Goal: Check status: Check status

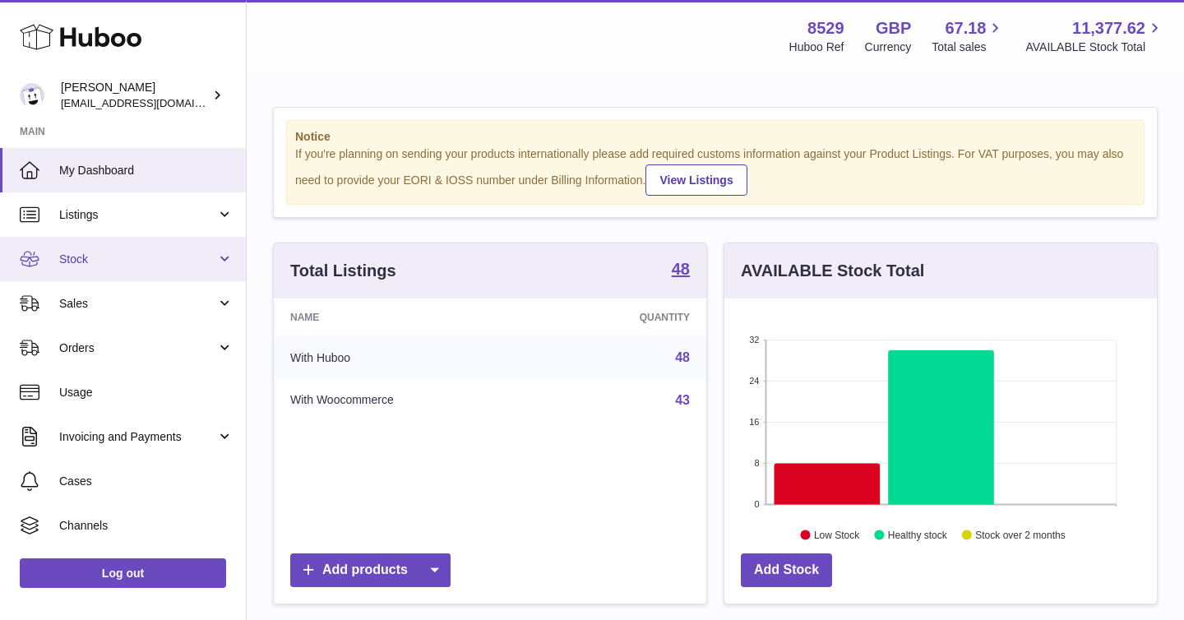
click at [220, 255] on link "Stock" at bounding box center [123, 259] width 246 height 44
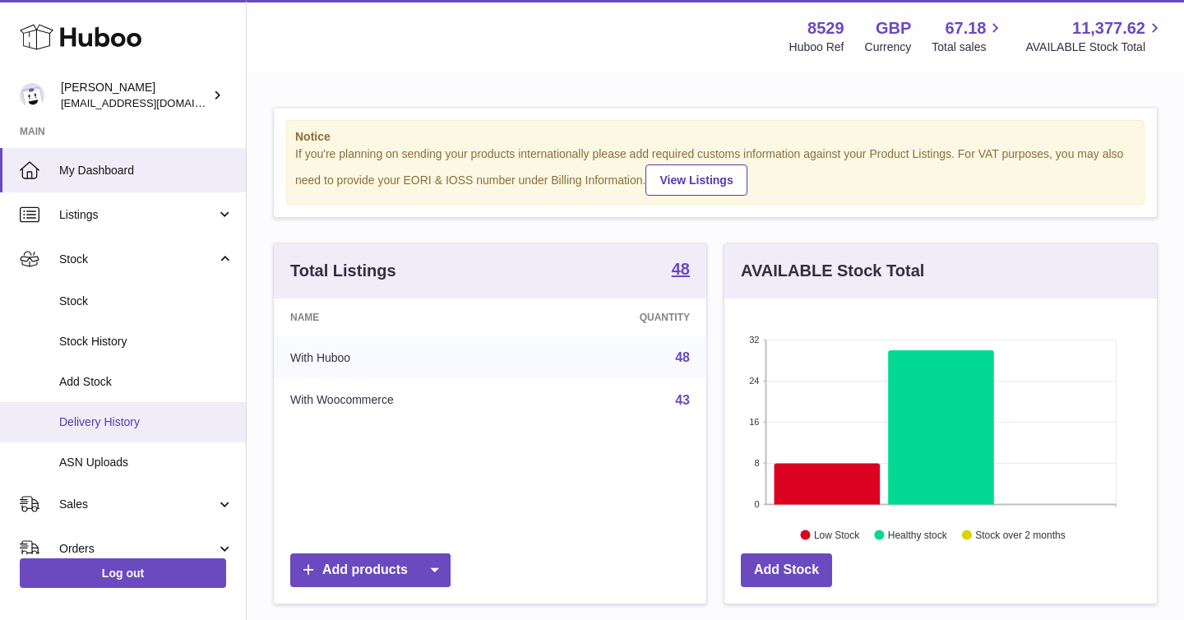
click at [141, 419] on span "Delivery History" at bounding box center [146, 422] width 174 height 16
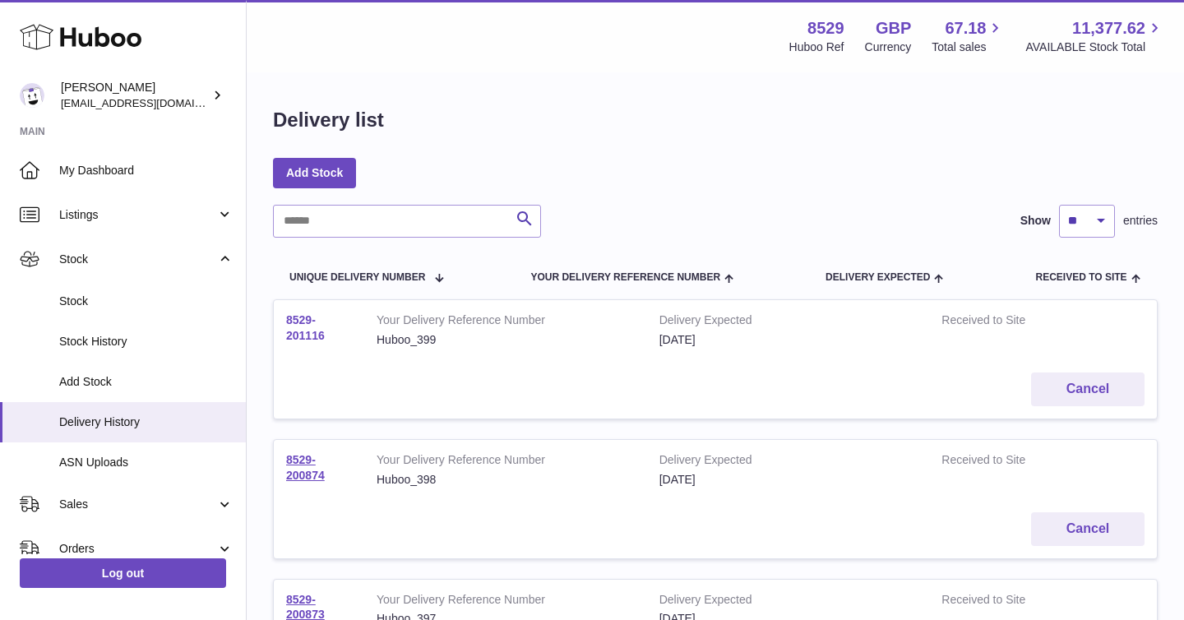
click at [294, 330] on link "8529-201116" at bounding box center [305, 327] width 39 height 29
